Goal: Transaction & Acquisition: Purchase product/service

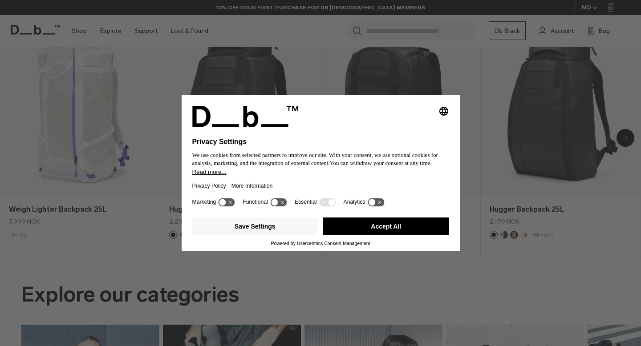
click at [381, 233] on button "Accept All" at bounding box center [386, 227] width 126 height 18
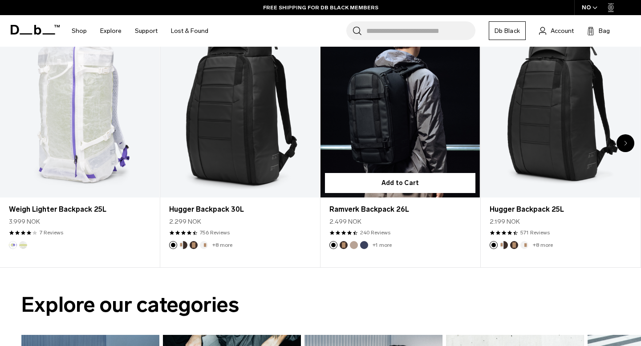
click at [351, 233] on span "3 / 20" at bounding box center [349, 232] width 5 height 5
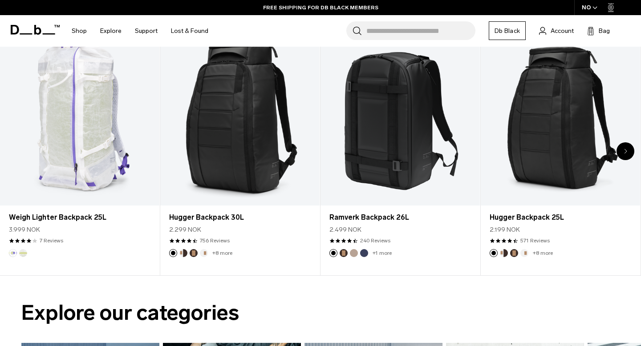
scroll to position [363, 0]
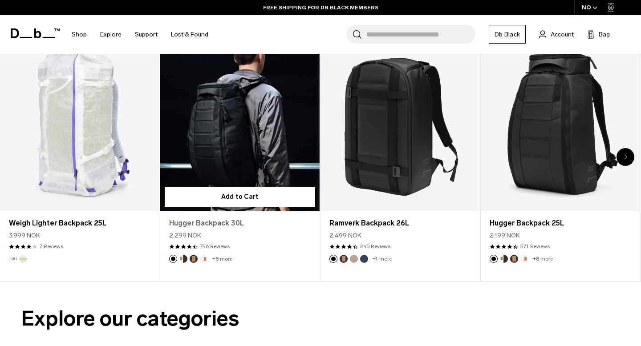
click at [210, 223] on link "Hugger Backpack 30L" at bounding box center [239, 223] width 141 height 11
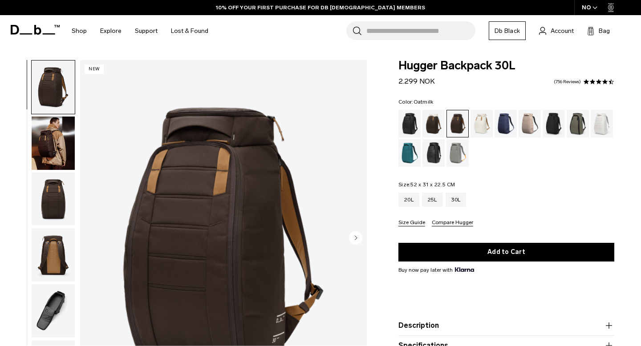
click at [488, 132] on div "Oatmilk" at bounding box center [481, 124] width 23 height 28
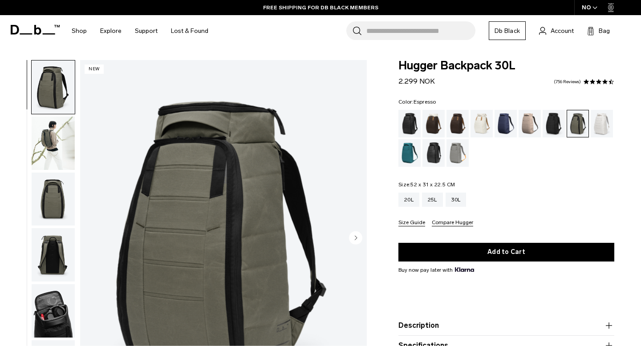
click at [456, 126] on div "Espresso" at bounding box center [457, 124] width 23 height 28
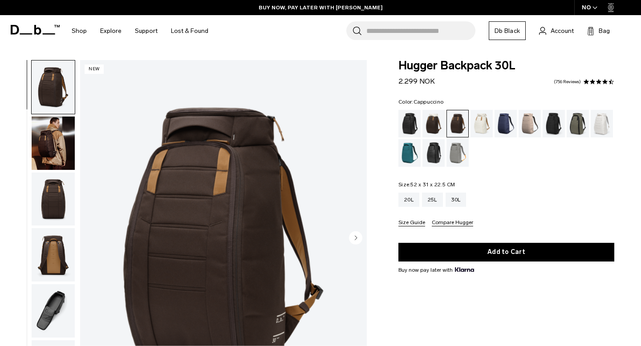
click at [436, 121] on div "Cappuccino" at bounding box center [433, 124] width 23 height 28
